Goal: Information Seeking & Learning: Understand process/instructions

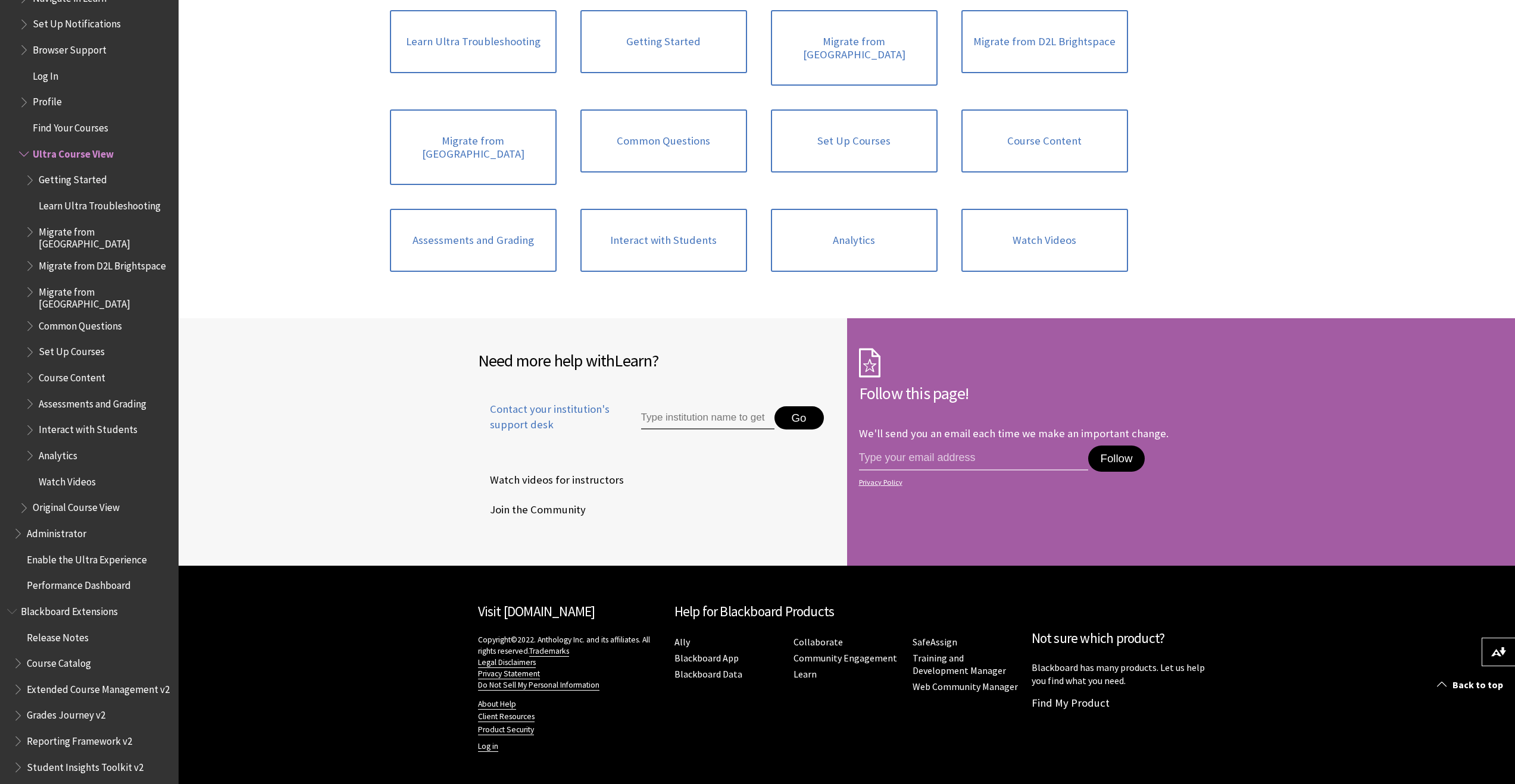
scroll to position [1314, 0]
click at [30, 318] on span "Book outline for Blackboard Learn Help" at bounding box center [31, 324] width 12 height 15
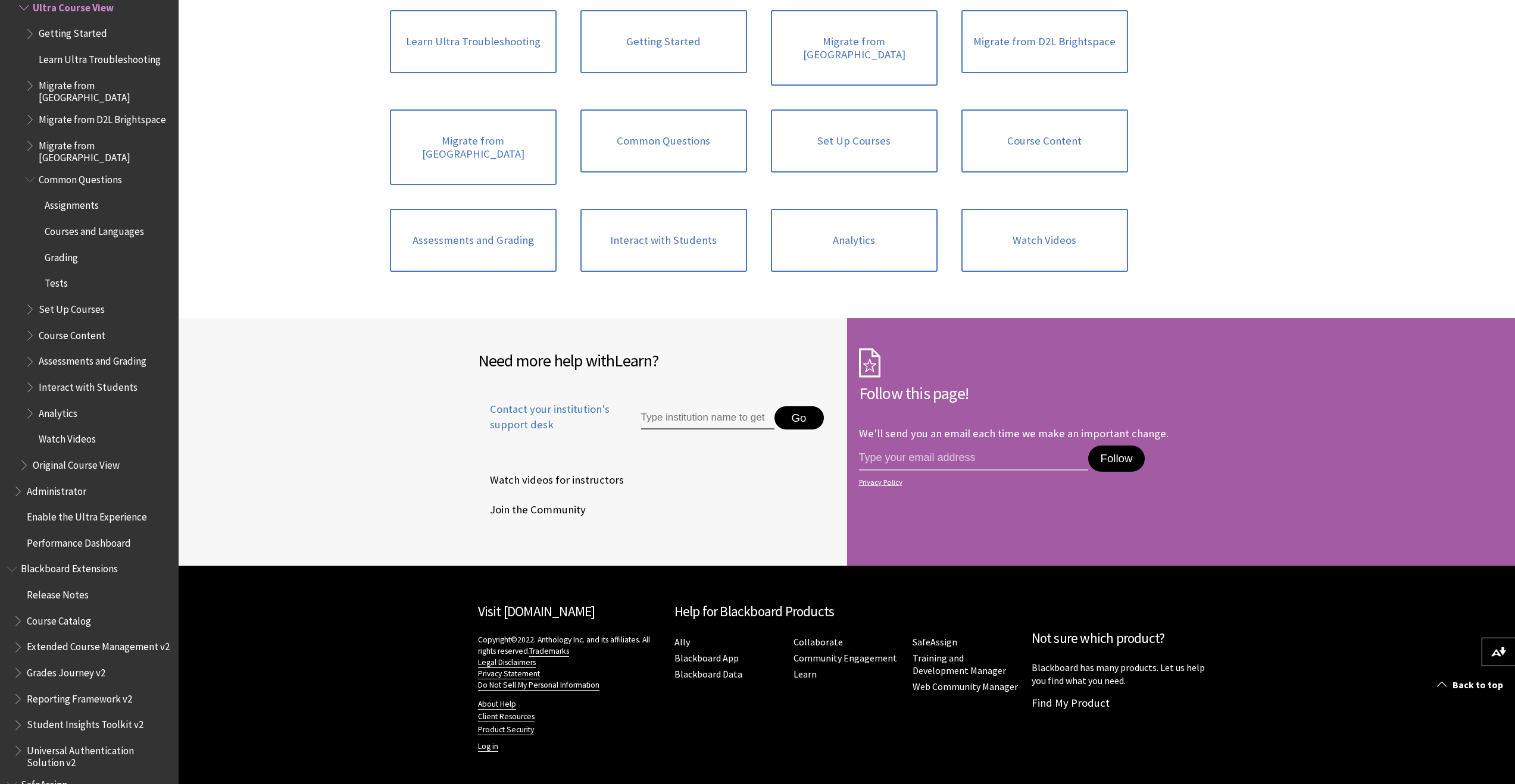
scroll to position [1464, 0]
click at [30, 374] on span "Book outline for Blackboard Learn Help" at bounding box center [31, 381] width 12 height 15
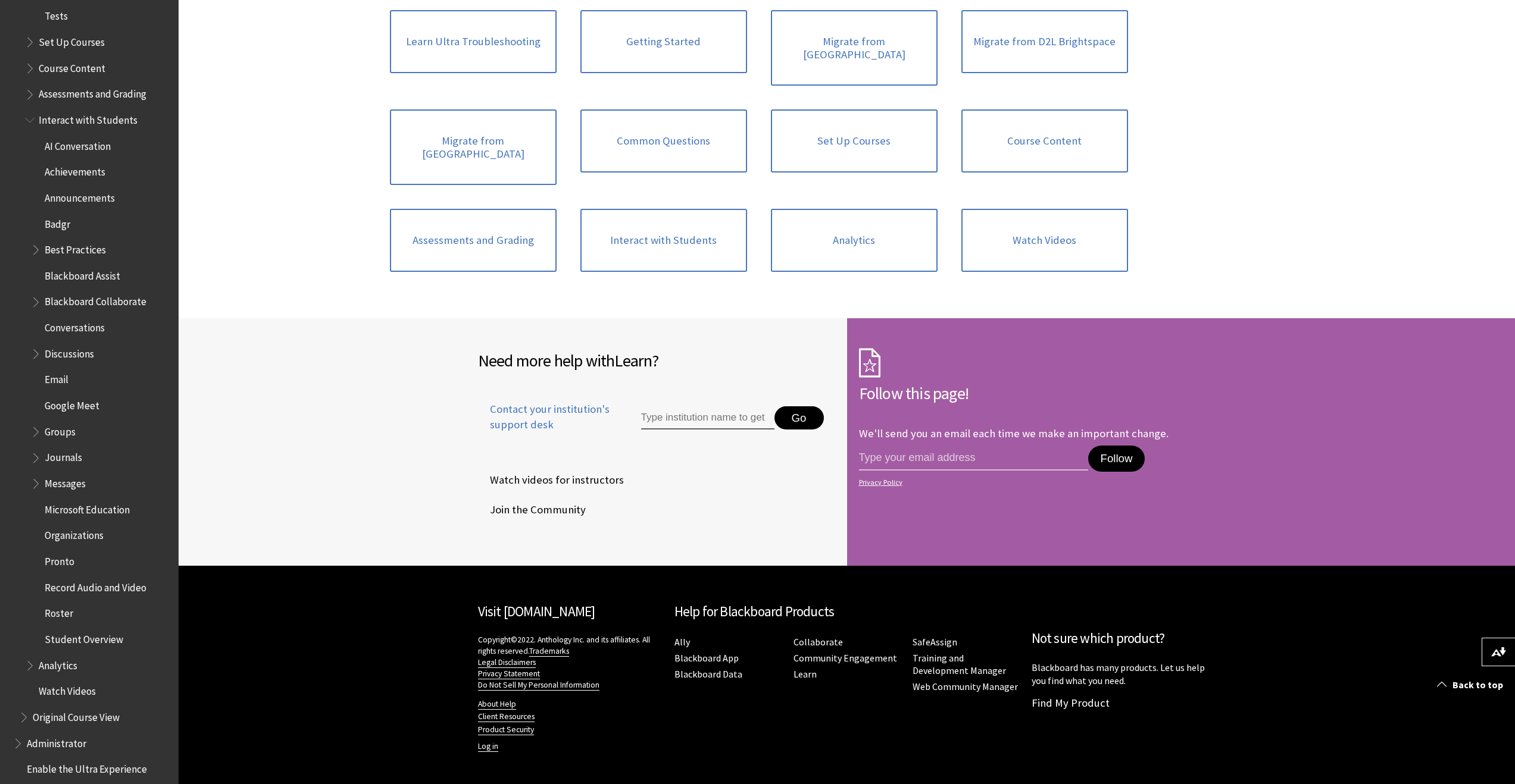
scroll to position [1732, 0]
click at [35, 469] on span "Book outline for Blackboard Learn Help" at bounding box center [37, 477] width 12 height 15
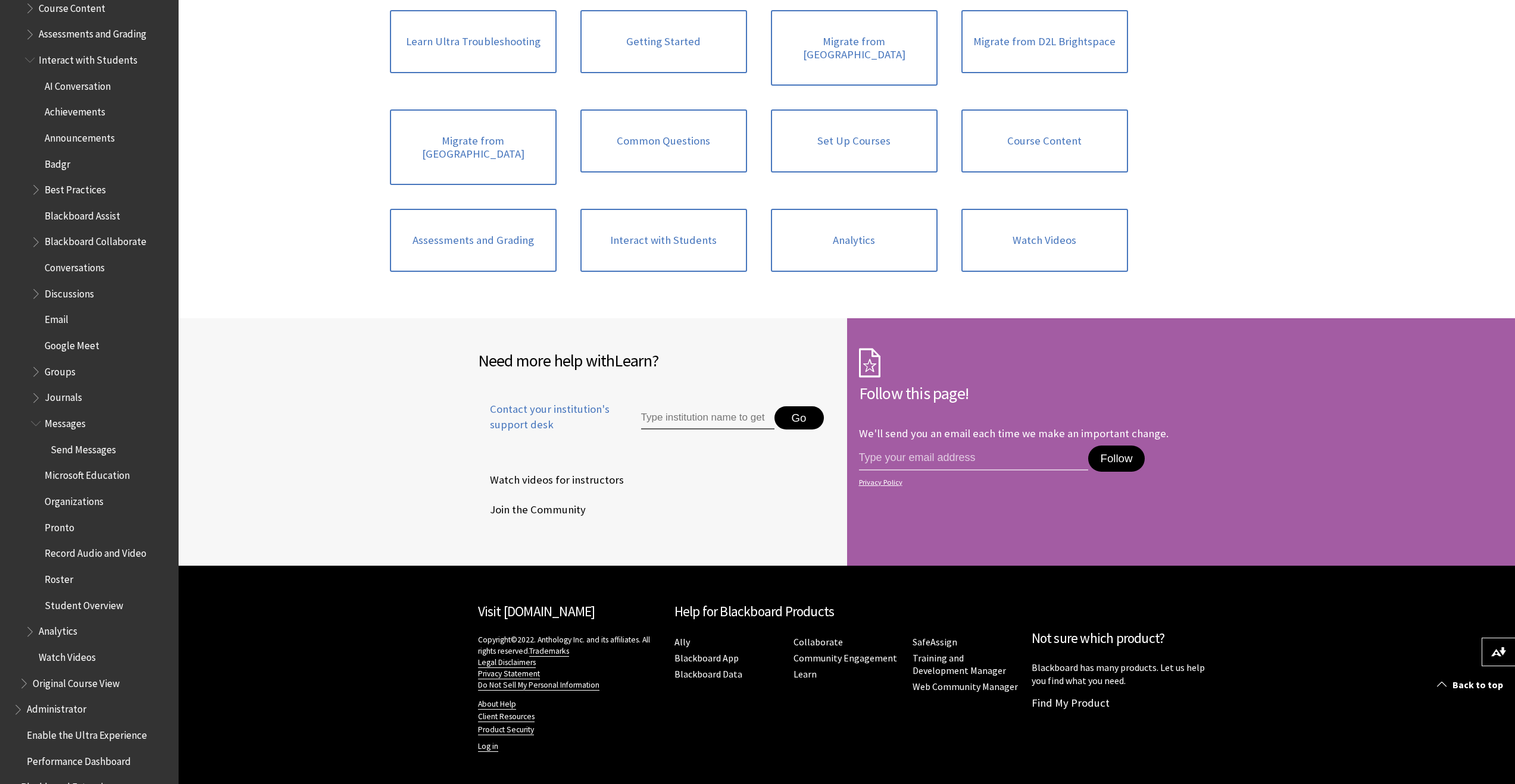
scroll to position [1791, 0]
click at [68, 413] on span "Messages" at bounding box center [65, 419] width 41 height 16
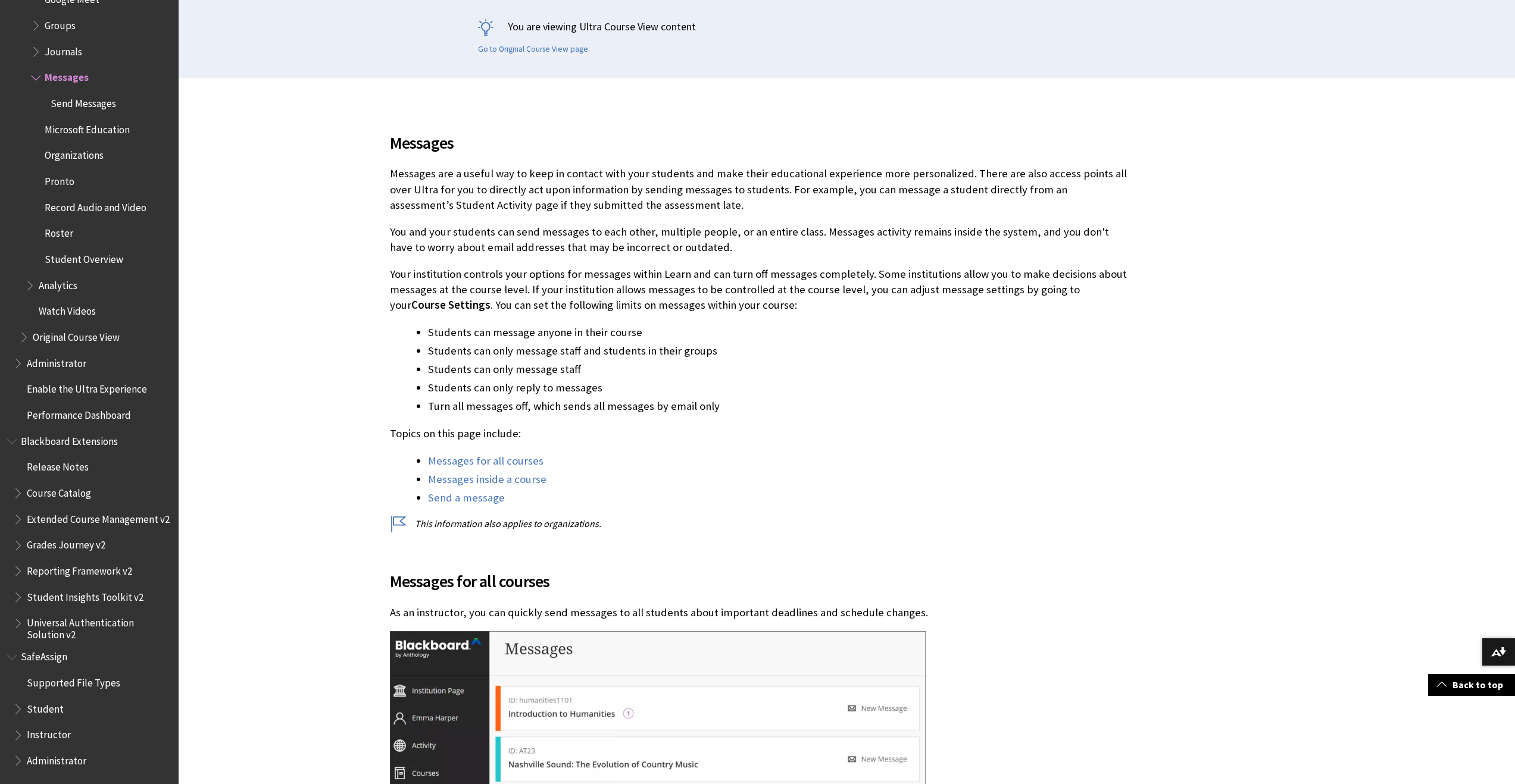
scroll to position [267, 0]
click at [461, 466] on link "Messages for all courses" at bounding box center [485, 458] width 115 height 14
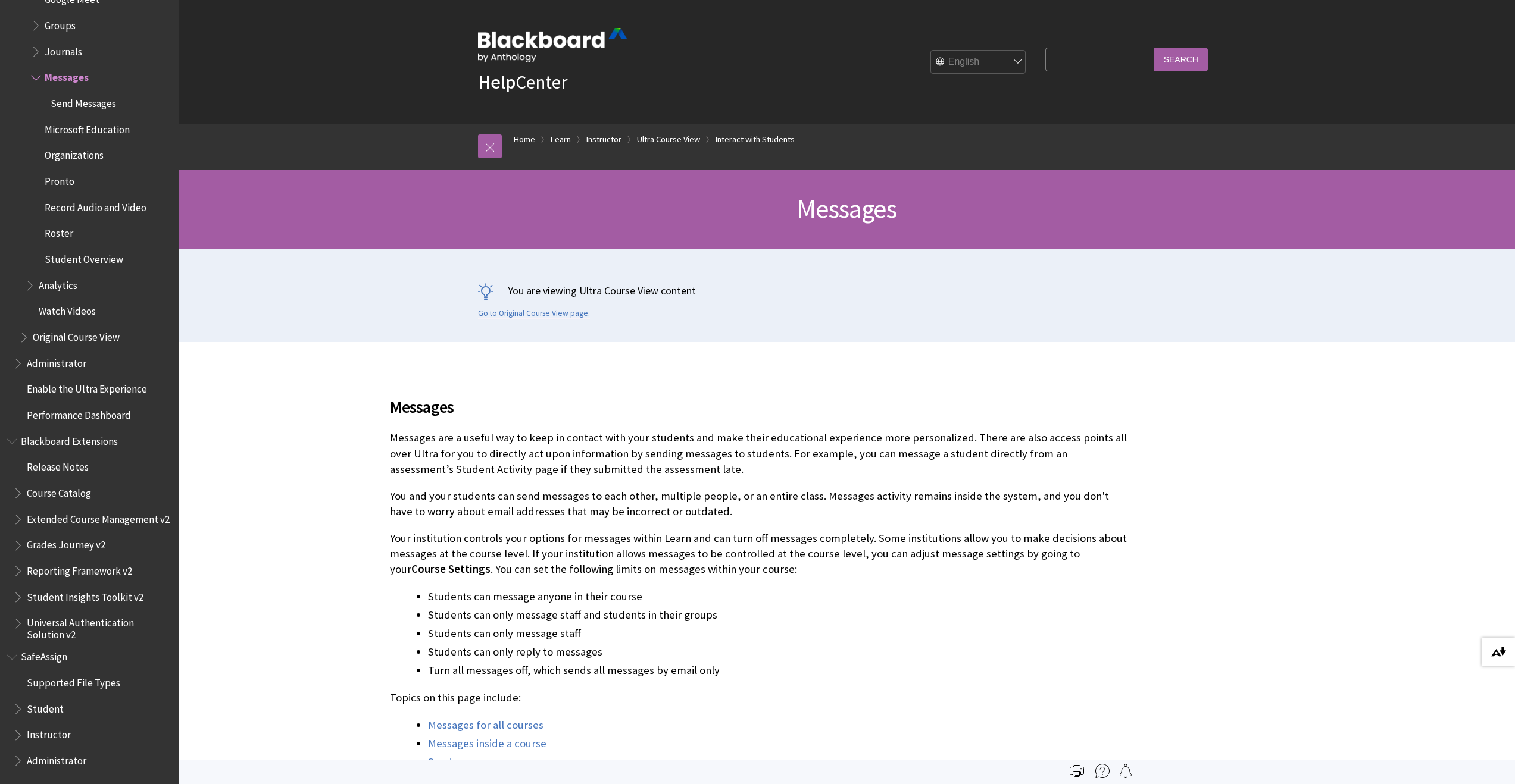
click at [1500, 653] on img at bounding box center [1498, 652] width 15 height 10
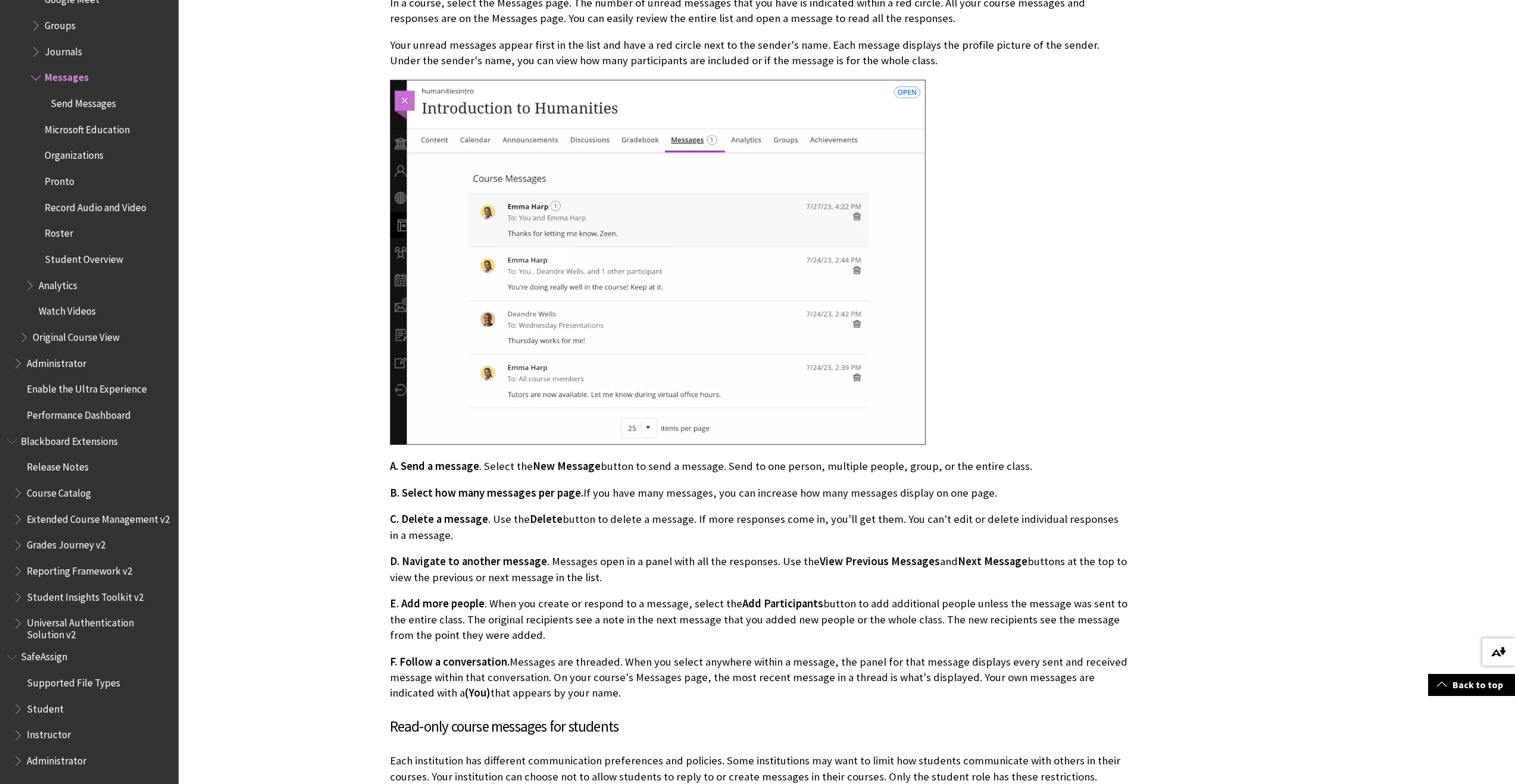
scroll to position [1542, 0]
